Goal: Information Seeking & Learning: Learn about a topic

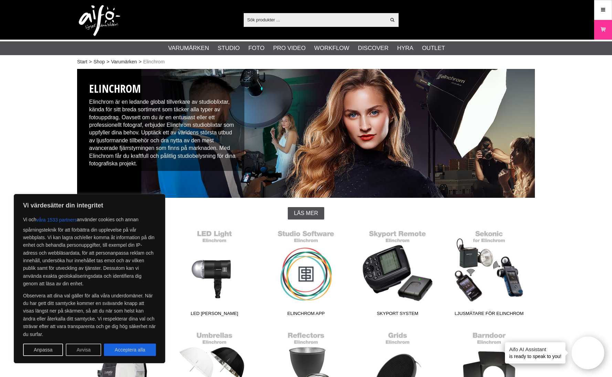
click at [85, 348] on button "Avvisa" at bounding box center [83, 349] width 35 height 12
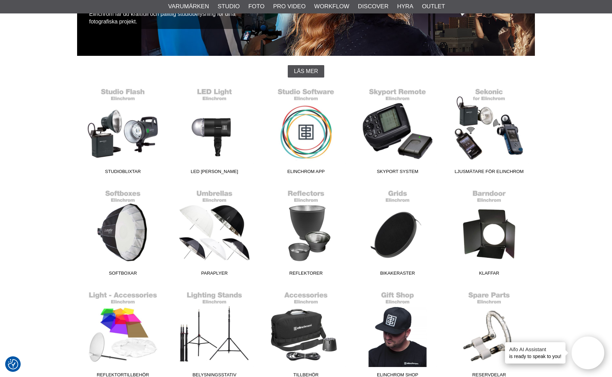
scroll to position [163, 0]
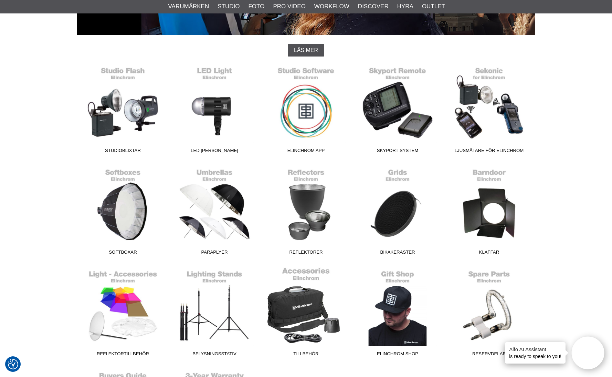
click at [289, 313] on link "Tillbehör" at bounding box center [306, 312] width 92 height 93
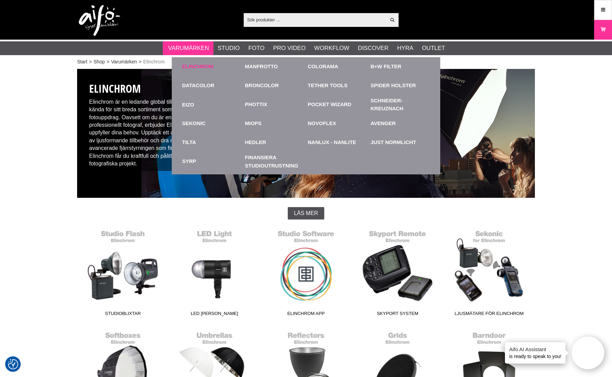
click at [196, 67] on link "Elinchrom" at bounding box center [197, 67] width 31 height 8
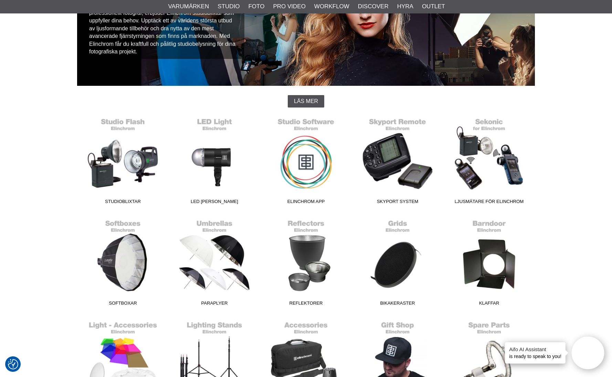
scroll to position [111, 0]
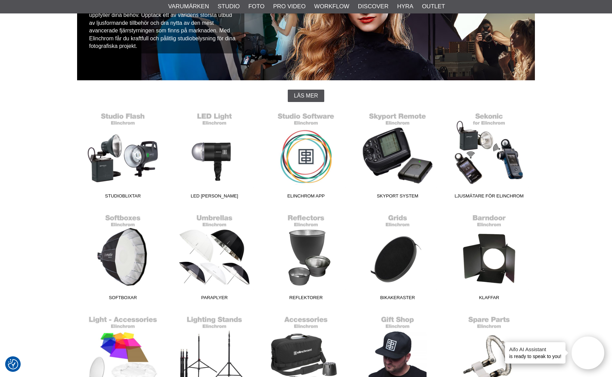
scroll to position [142, 0]
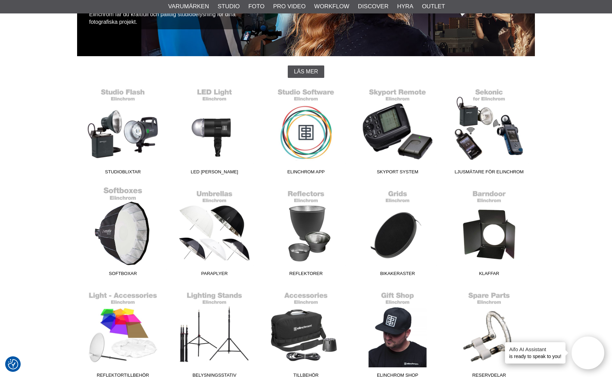
click at [127, 225] on link "Softboxar" at bounding box center [123, 232] width 92 height 93
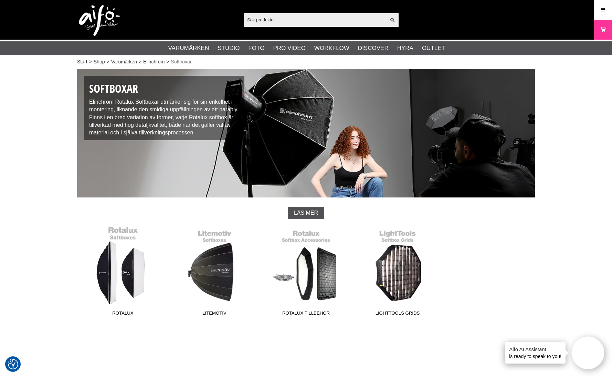
click at [118, 264] on link "Rotalux" at bounding box center [123, 272] width 92 height 93
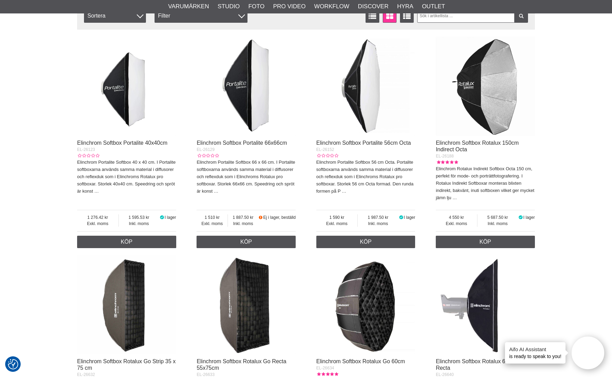
scroll to position [255, 0]
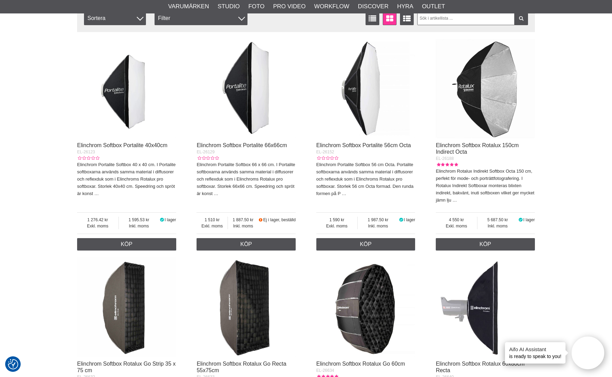
click at [128, 105] on img at bounding box center [126, 88] width 99 height 99
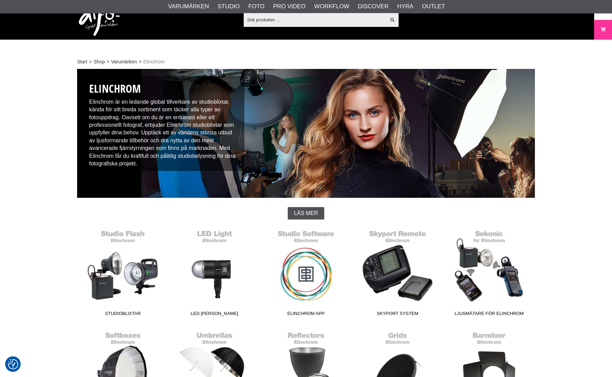
scroll to position [142, 0]
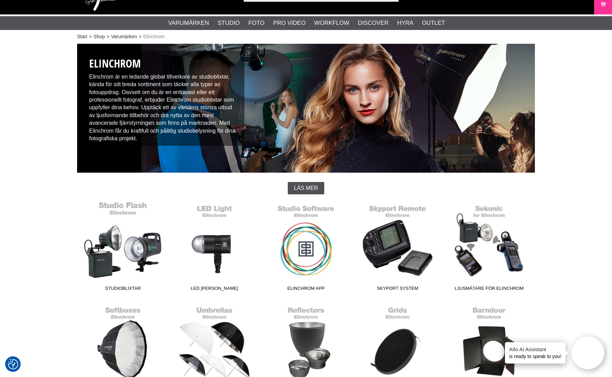
scroll to position [26, 0]
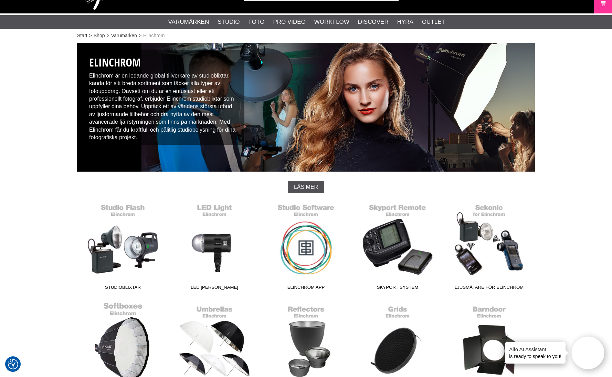
click at [133, 331] on link "Softboxar" at bounding box center [123, 348] width 92 height 93
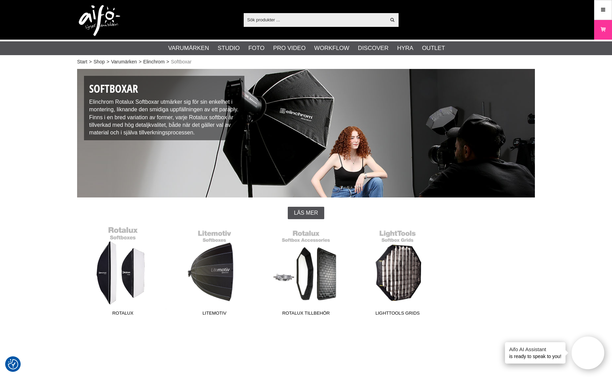
click at [130, 272] on link "Rotalux" at bounding box center [123, 272] width 92 height 93
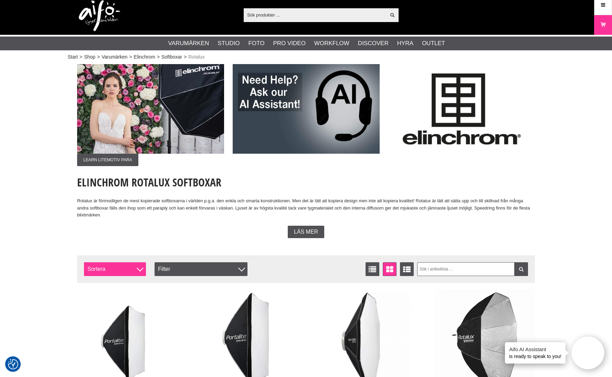
scroll to position [6, 0]
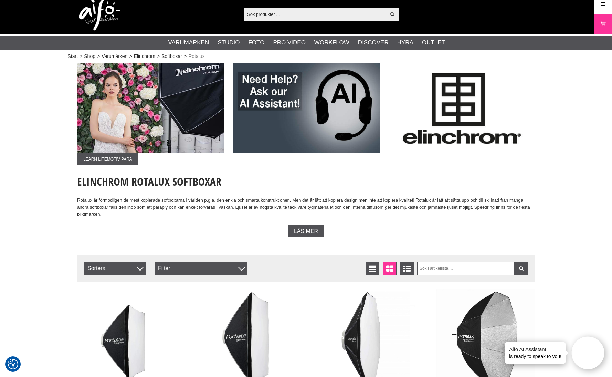
click at [124, 332] on img at bounding box center [126, 338] width 99 height 99
